Goal: Task Accomplishment & Management: Manage account settings

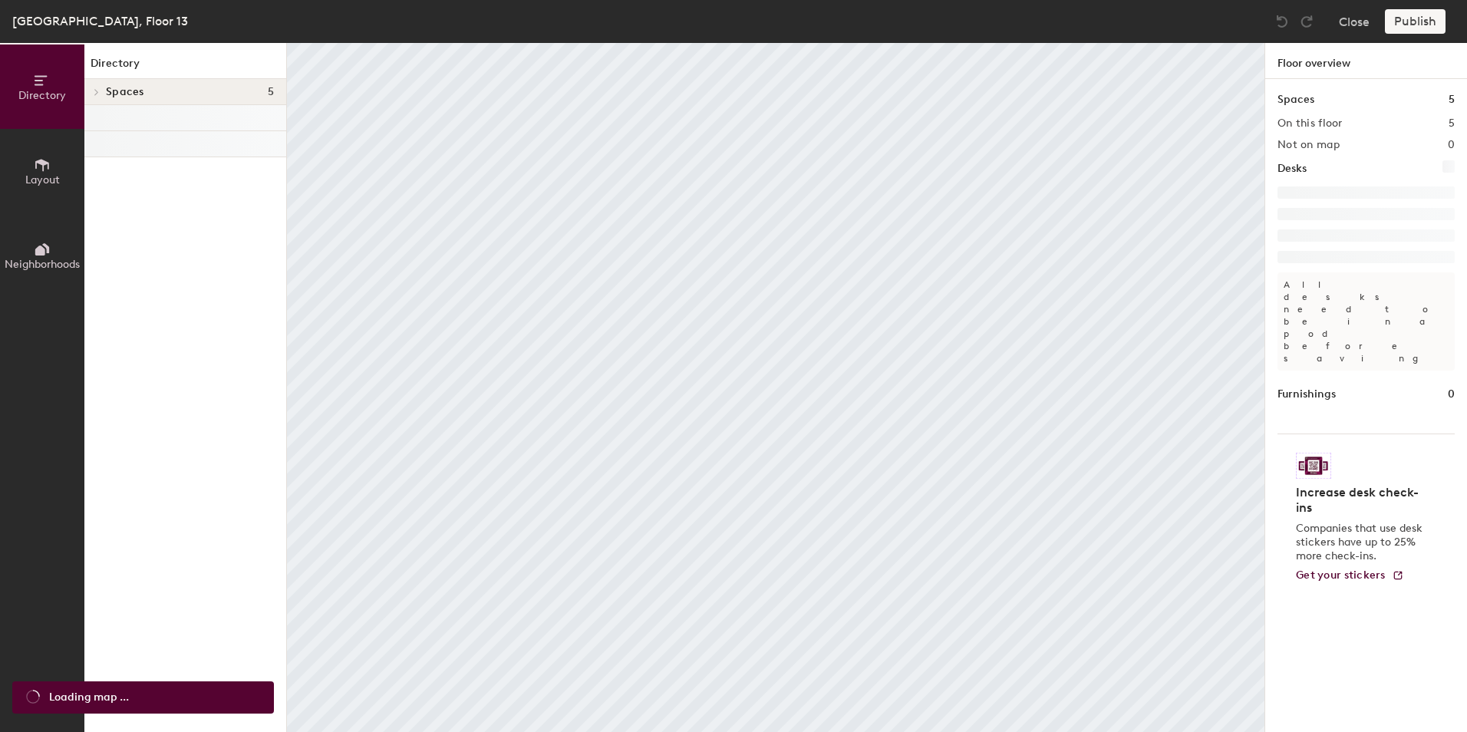
click at [760, 611] on body "Skip navigation Schedule Office People Analytics Visits Deliveries Services Man…" at bounding box center [733, 366] width 1467 height 732
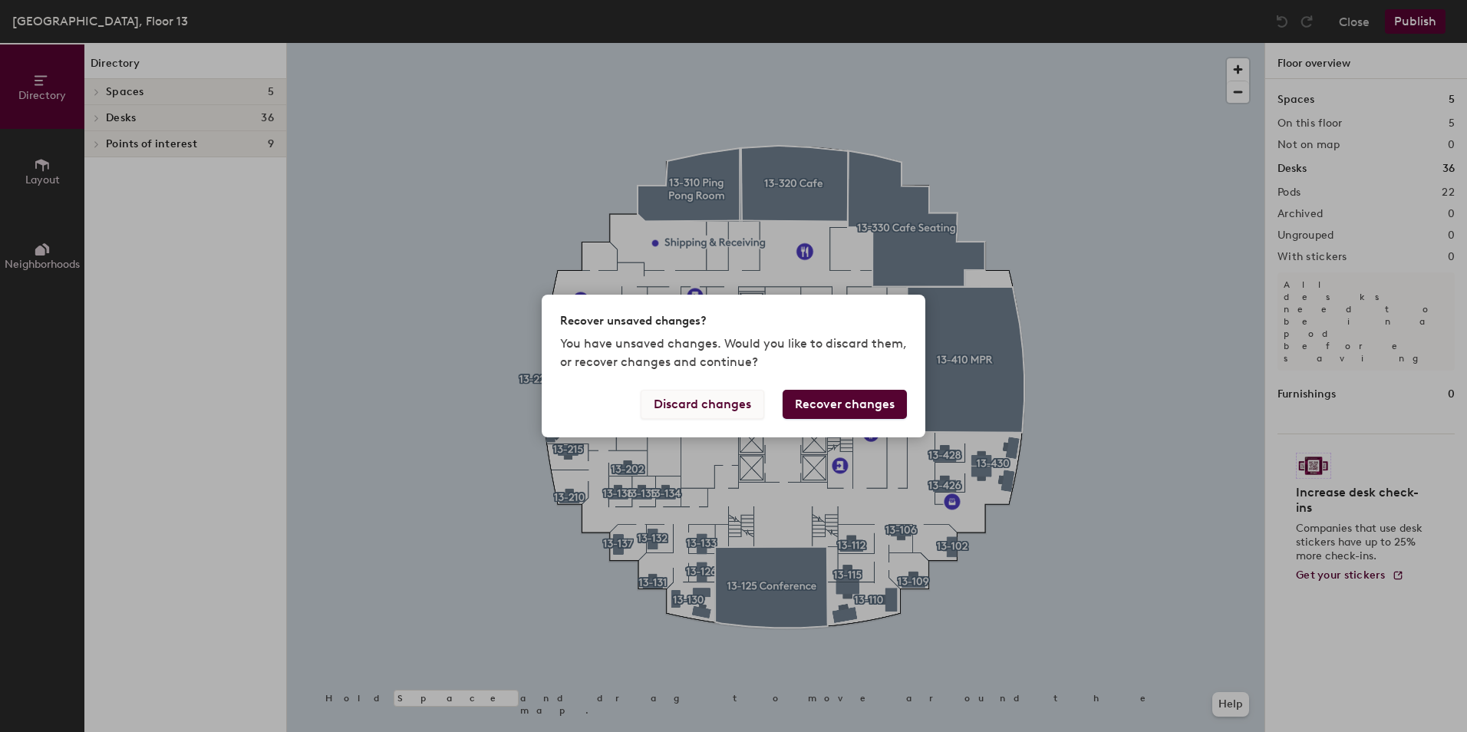
click at [741, 411] on button "Discard changes" at bounding box center [703, 404] width 124 height 29
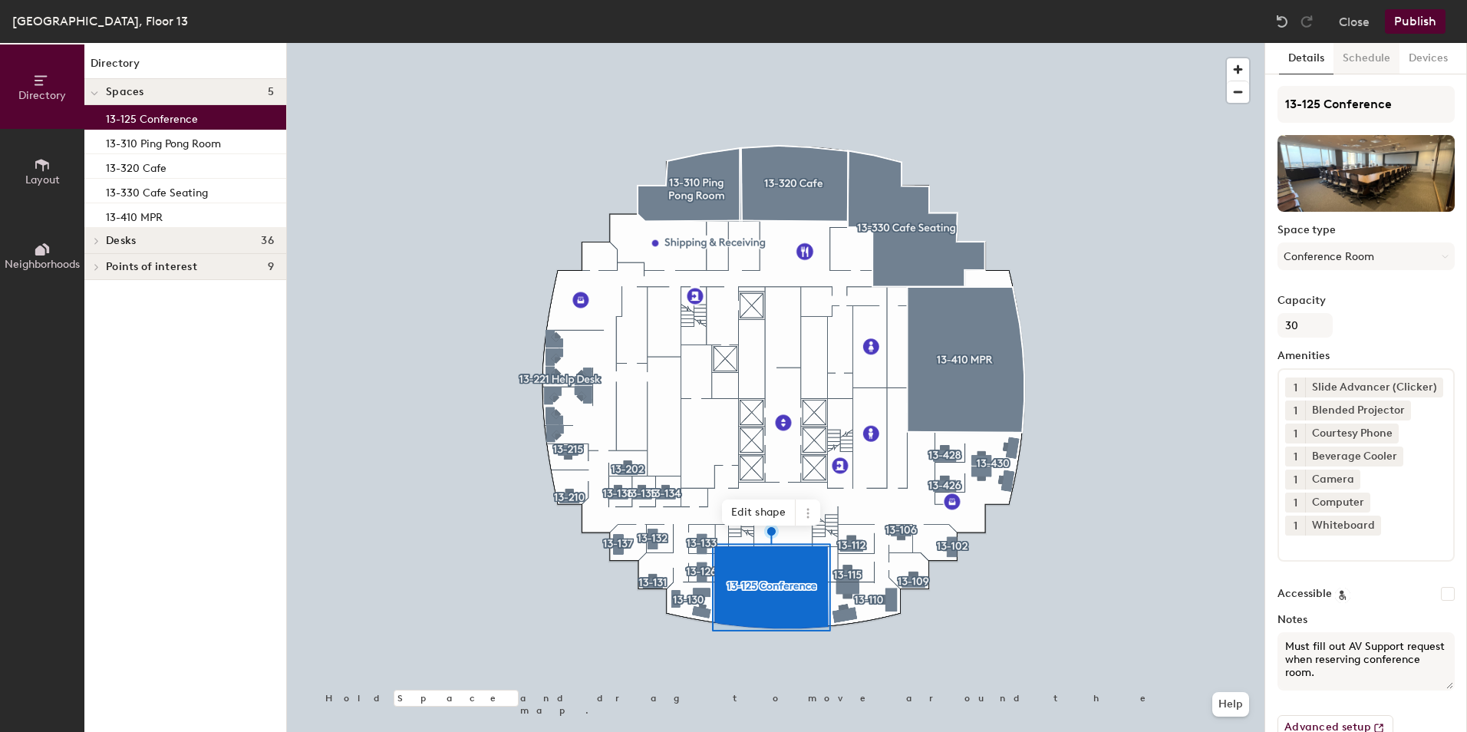
click at [1369, 64] on button "Schedule" at bounding box center [1366, 58] width 66 height 31
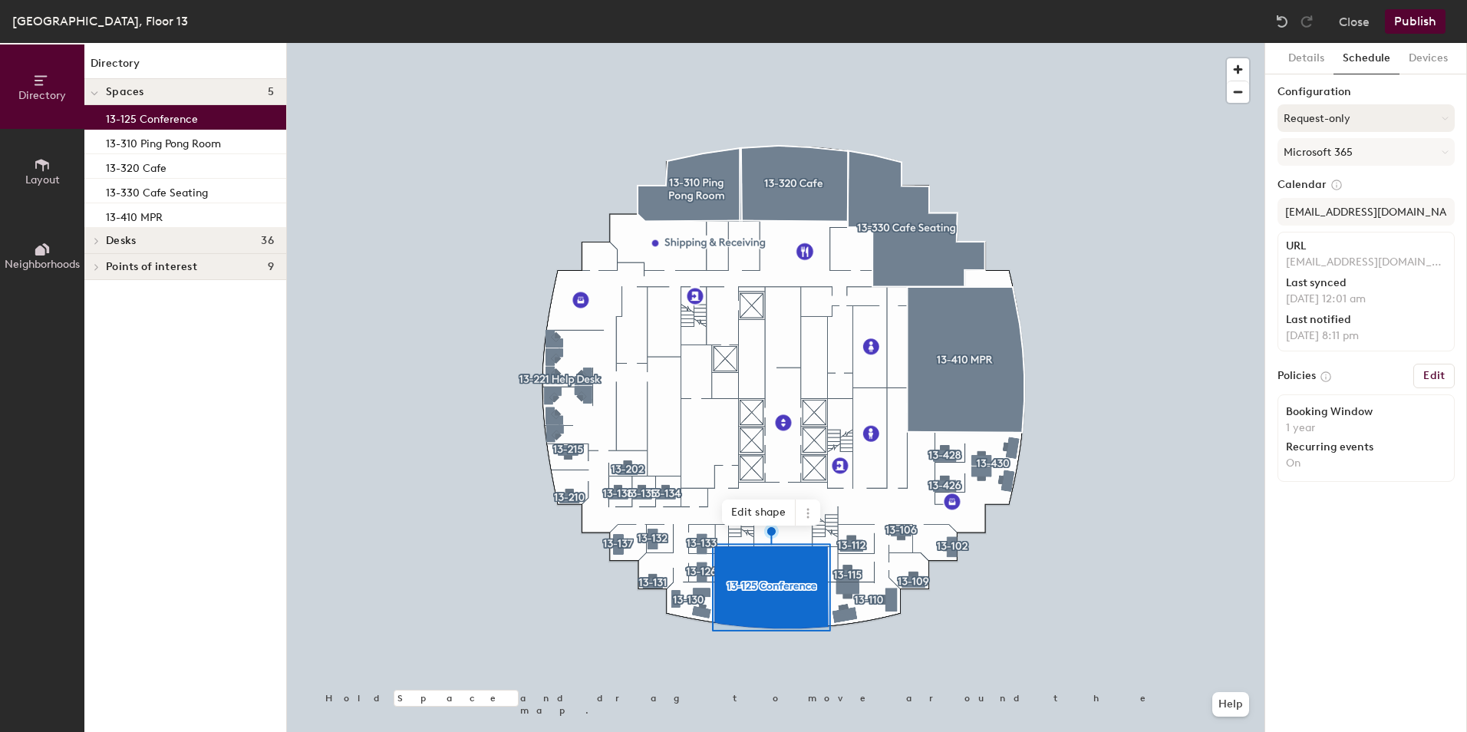
click at [1358, 108] on button "Request-only" at bounding box center [1365, 118] width 177 height 28
click at [1331, 180] on div "Scheduled" at bounding box center [1366, 179] width 176 height 23
click at [1439, 17] on button "Publish" at bounding box center [1415, 21] width 61 height 25
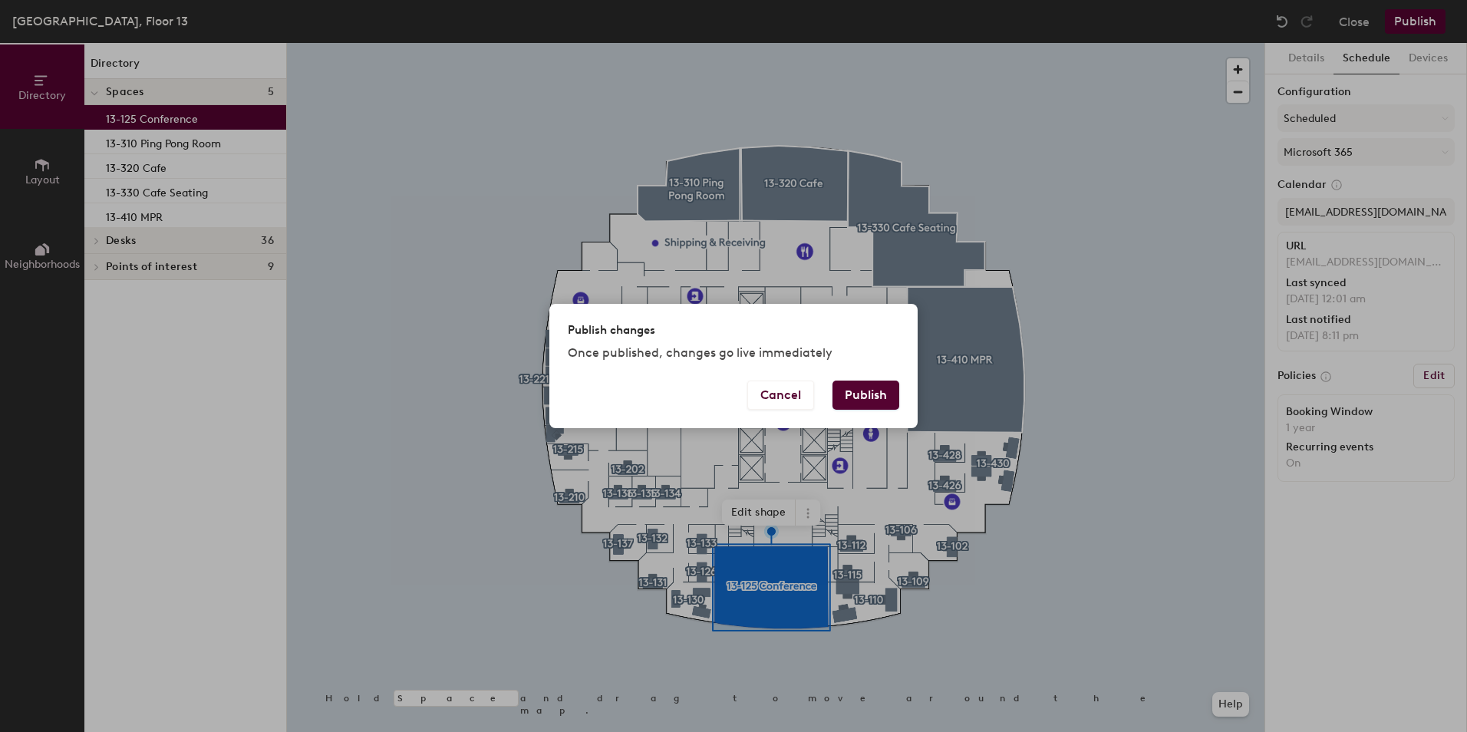
click at [878, 390] on button "Publish" at bounding box center [865, 394] width 67 height 29
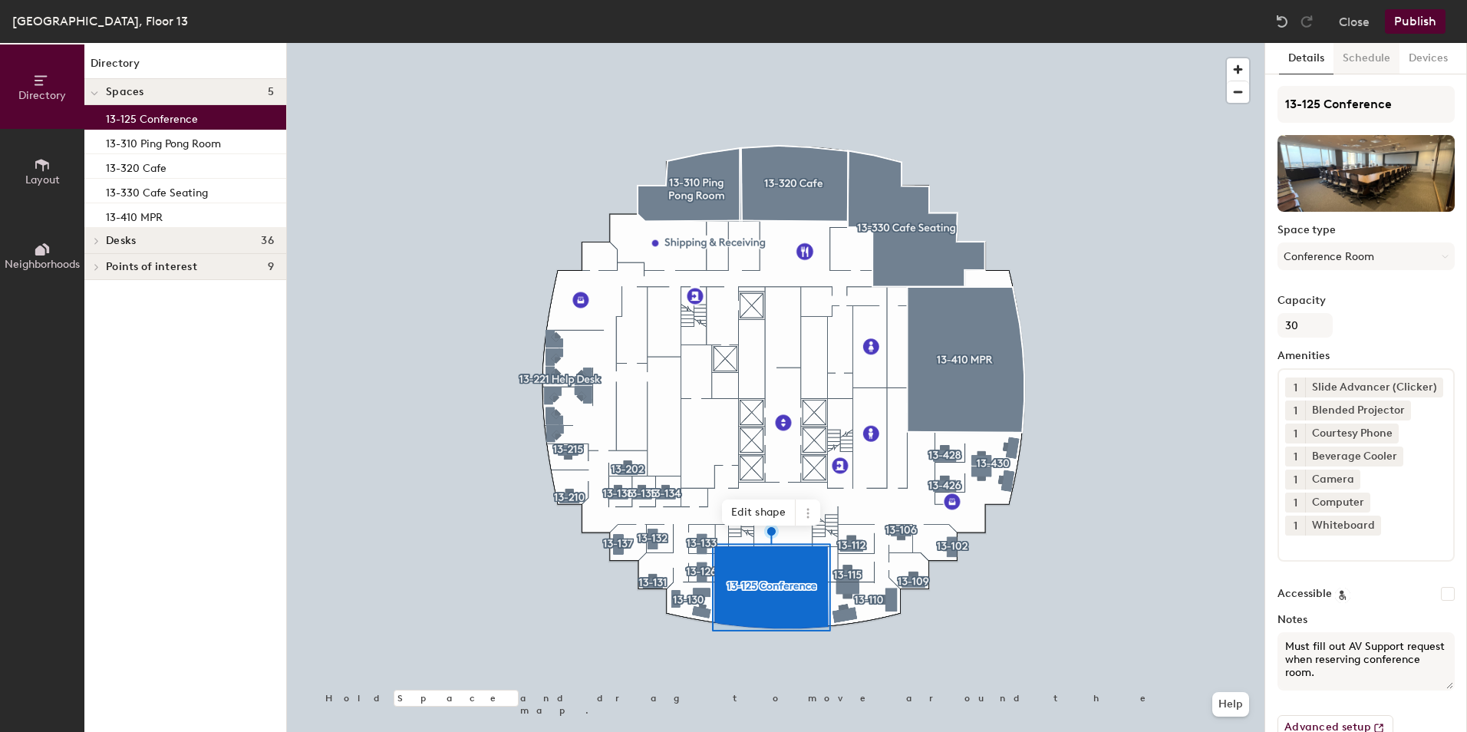
click at [1359, 58] on button "Schedule" at bounding box center [1366, 58] width 66 height 31
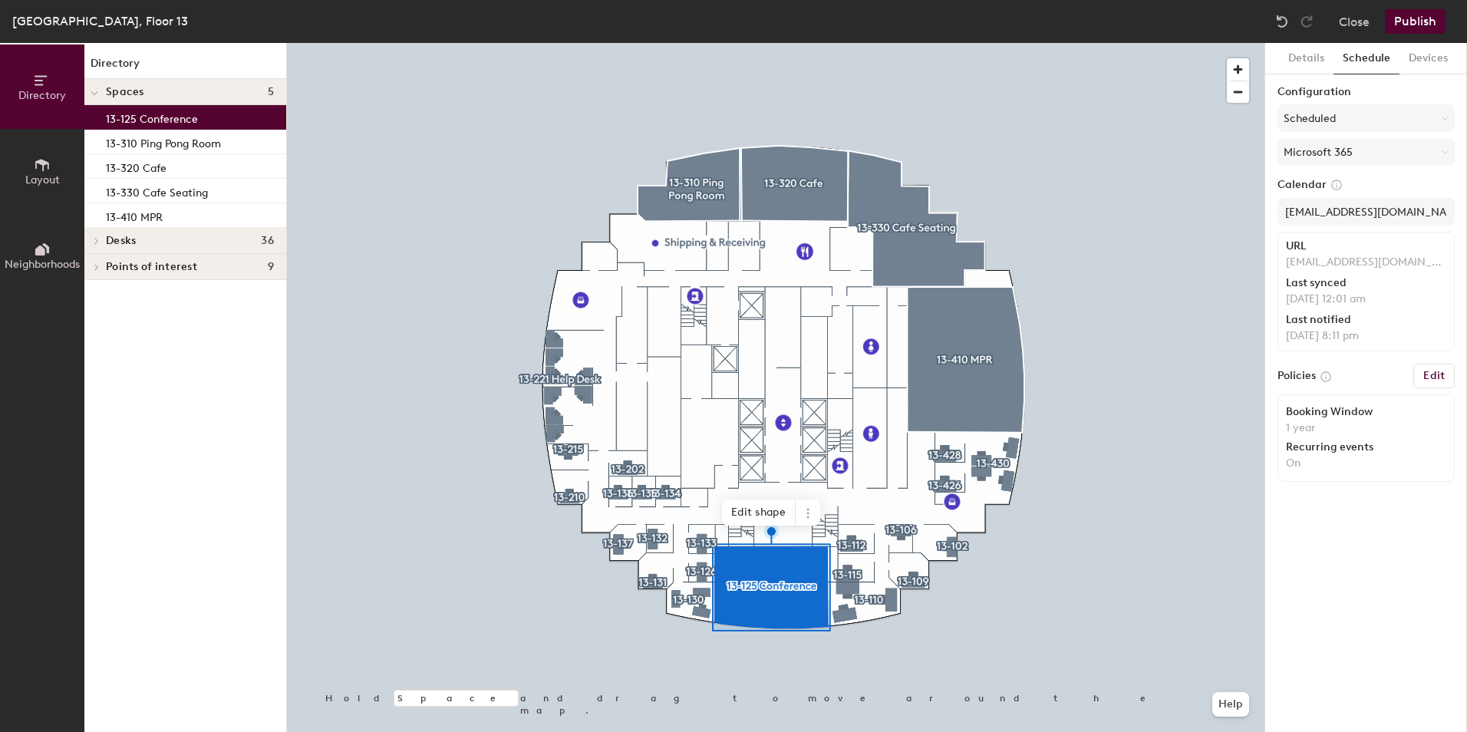
click at [1425, 21] on button "Publish" at bounding box center [1415, 21] width 61 height 25
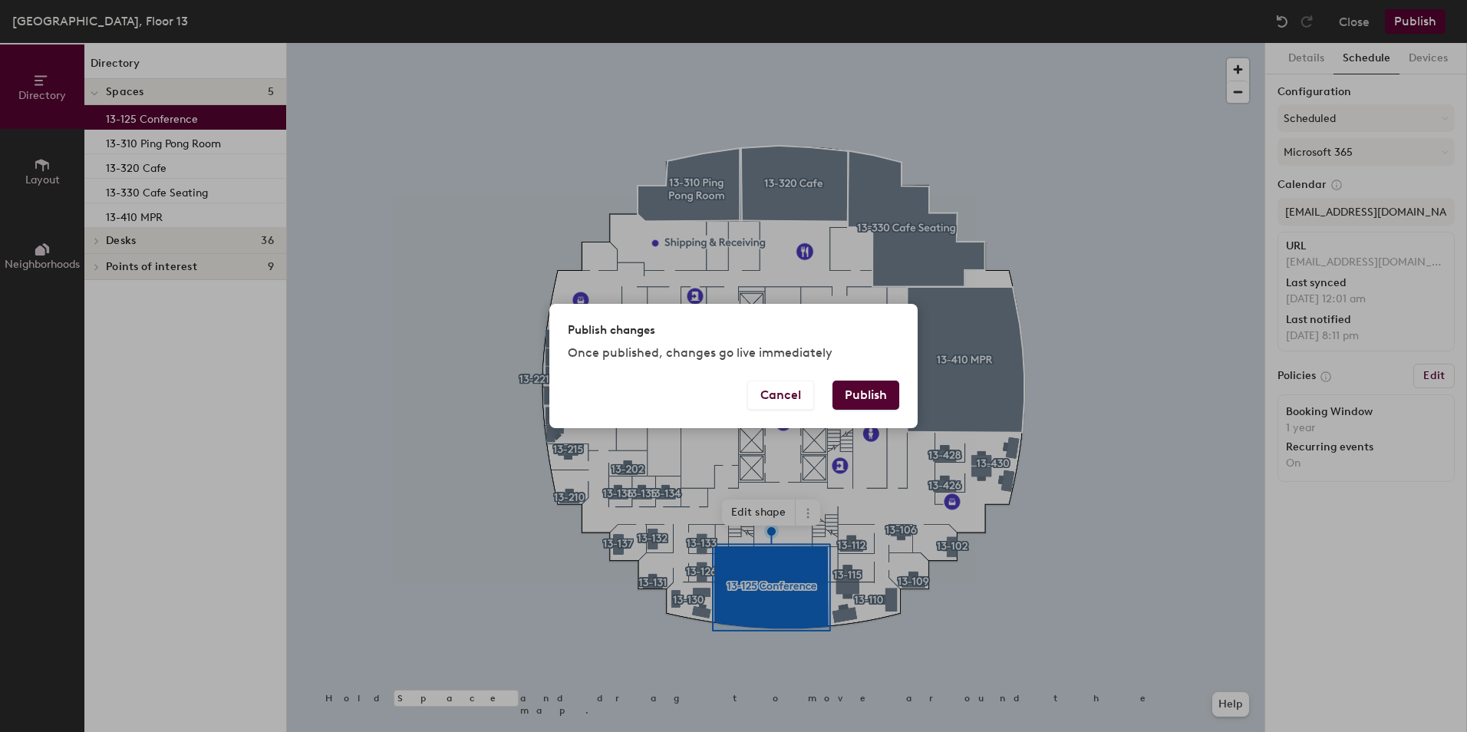
click at [859, 394] on button "Publish" at bounding box center [865, 394] width 67 height 29
